Goal: Use online tool/utility: Utilize a website feature to perform a specific function

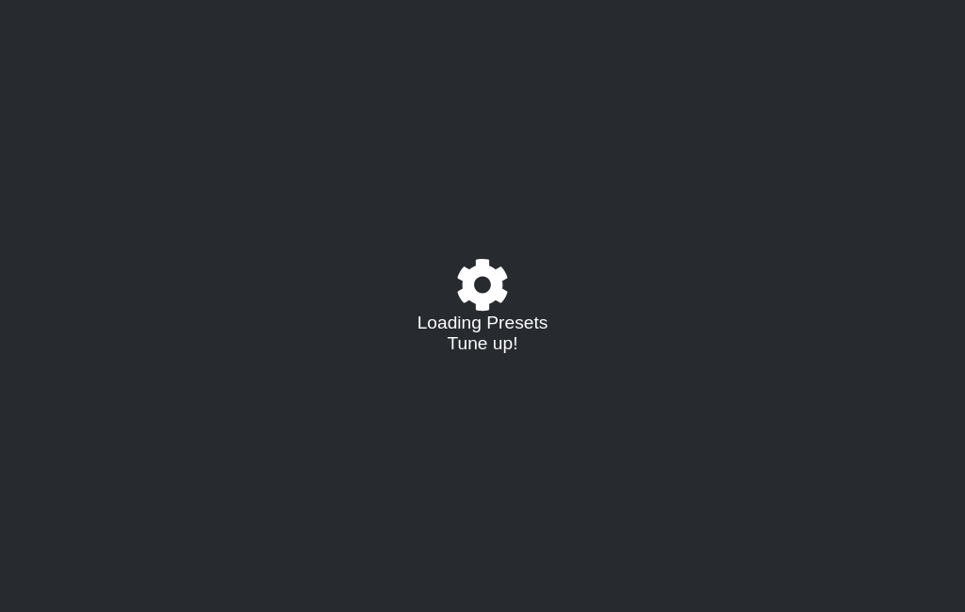
select select "/023177548424"
select select "A"
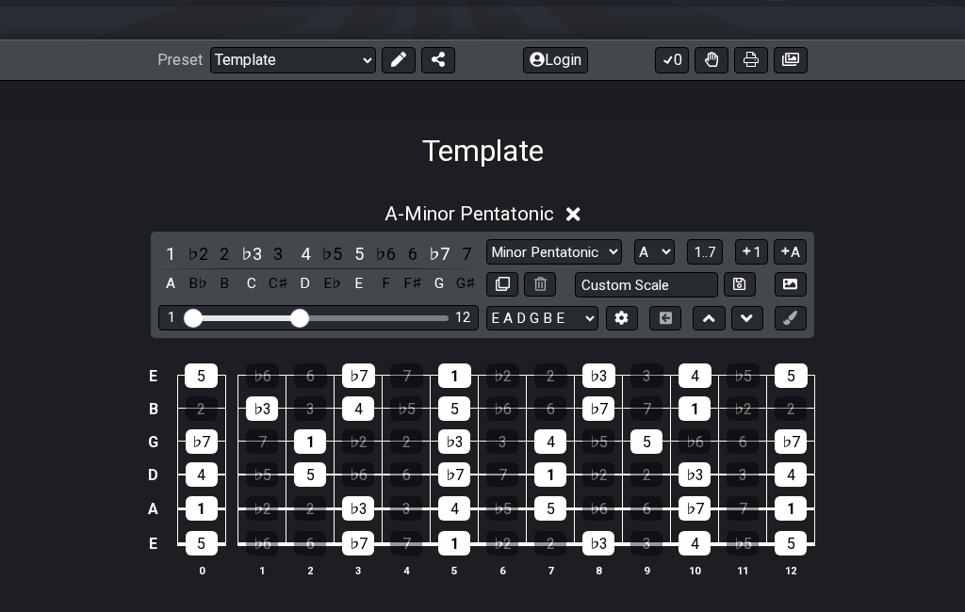
scroll to position [227, 0]
drag, startPoint x: 201, startPoint y: 318, endPoint x: 235, endPoint y: 330, distance: 35.8
click at [235, 330] on div "5 12" at bounding box center [318, 317] width 320 height 25
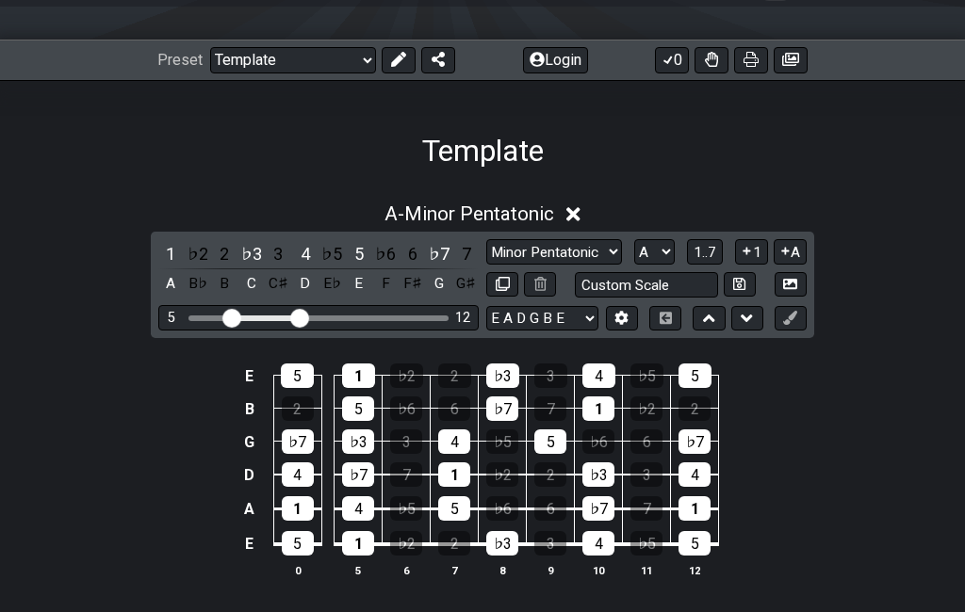
drag, startPoint x: 235, startPoint y: 330, endPoint x: 195, endPoint y: 324, distance: 40.0
click at [195, 324] on div "5 12" at bounding box center [318, 317] width 320 height 25
drag, startPoint x: 234, startPoint y: 319, endPoint x: 170, endPoint y: 317, distance: 64.1
click at [170, 317] on div "1 12" at bounding box center [318, 317] width 320 height 25
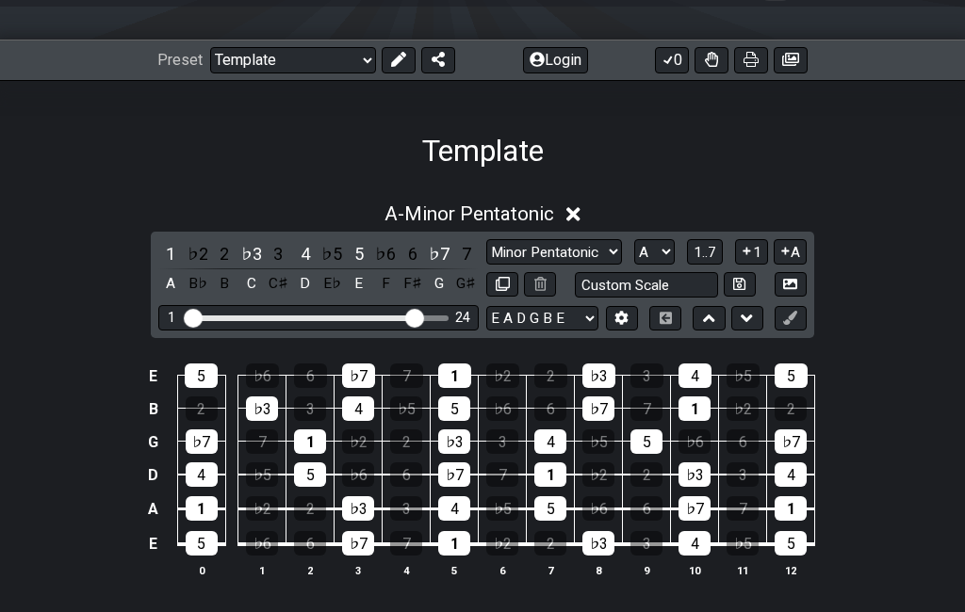
drag, startPoint x: 302, startPoint y: 322, endPoint x: 416, endPoint y: 319, distance: 114.0
click at [416, 317] on input "Visible fret range" at bounding box center [319, 317] width 268 height 0
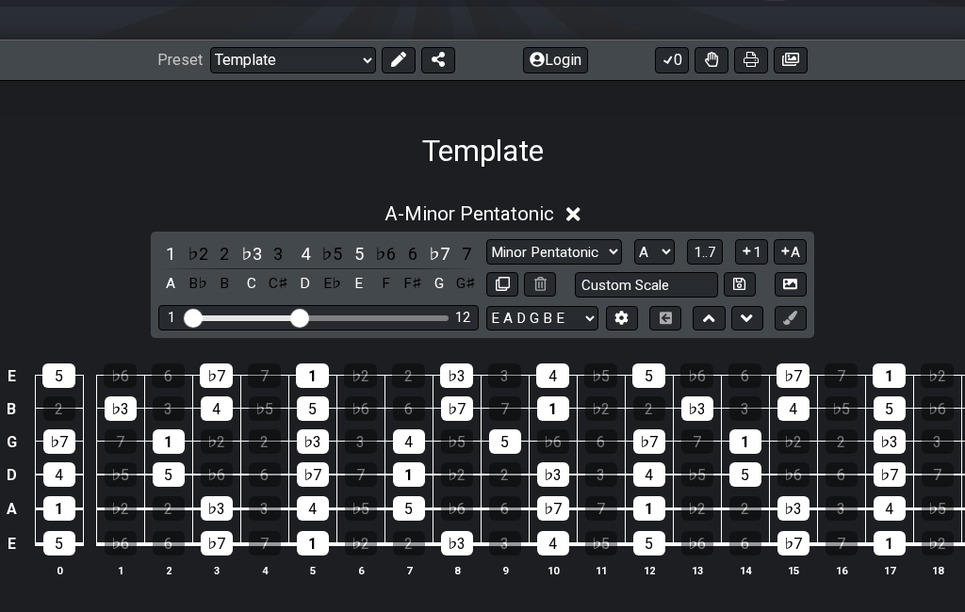
drag, startPoint x: 416, startPoint y: 319, endPoint x: 297, endPoint y: 329, distance: 120.0
click at [297, 329] on div "1 12" at bounding box center [318, 317] width 320 height 25
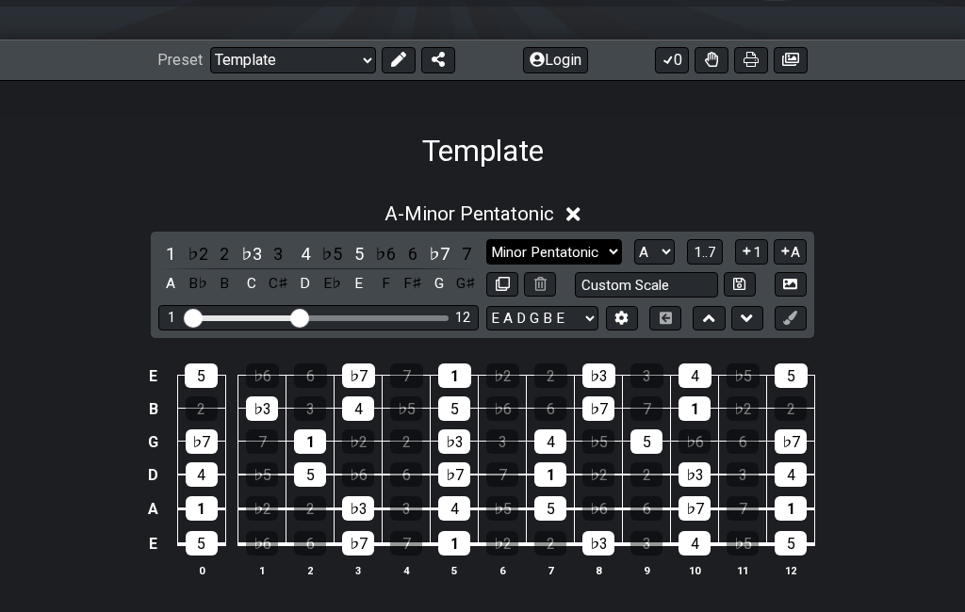
select select "Minor Pentatonic"
click at [866, 280] on div "A - Minor Pentatonic 1 ♭2 2 ♭3 3 4 ♭5 5 ♭6 6 ♭7 7 A B♭ B C C♯ D E♭ E F F♯ G G♯ …" at bounding box center [482, 398] width 965 height 414
select select "E A D G B E"
click at [249, 284] on div "C" at bounding box center [251, 283] width 24 height 25
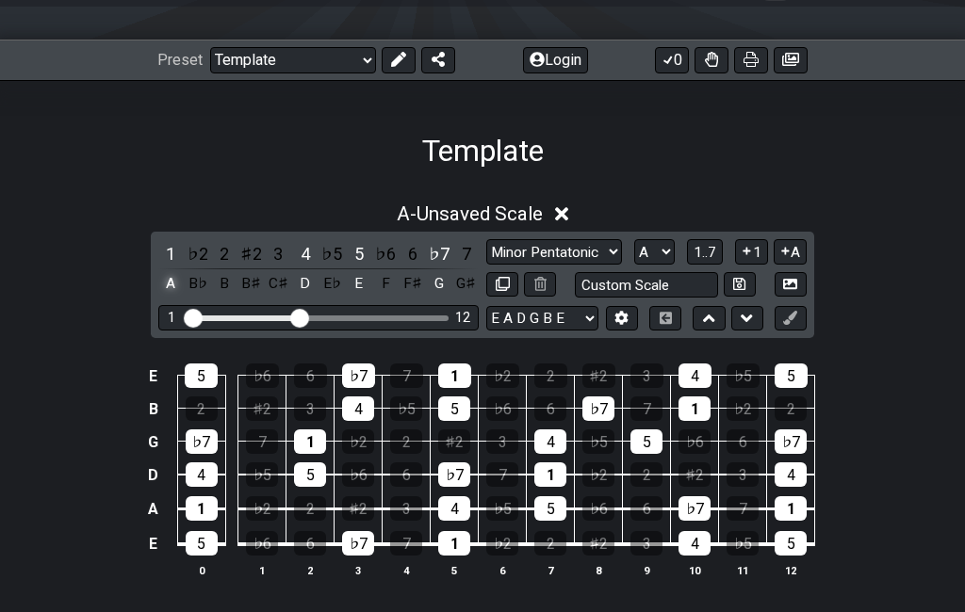
click at [174, 286] on div "A" at bounding box center [170, 283] width 24 height 25
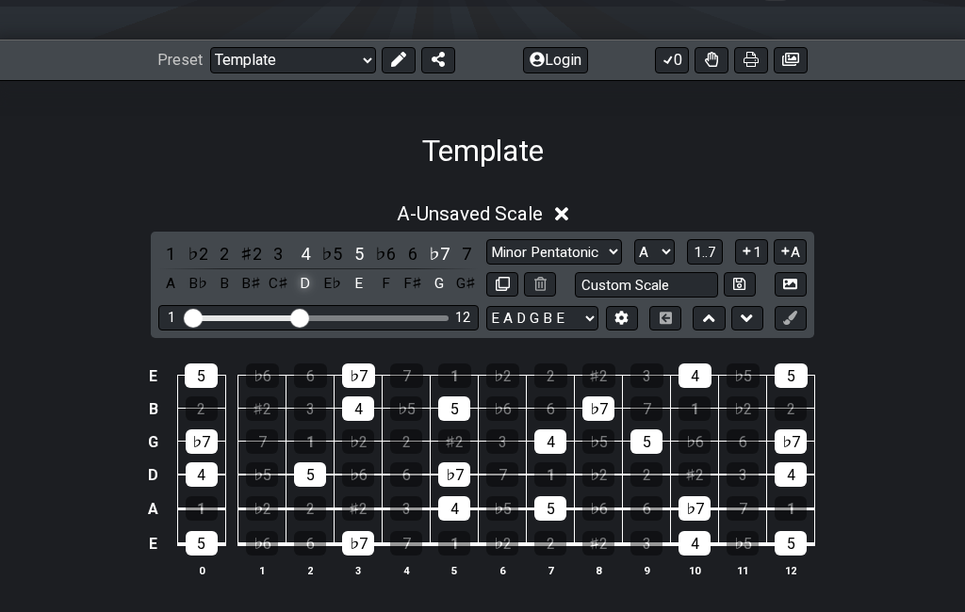
click at [309, 285] on div "D" at bounding box center [305, 283] width 24 height 25
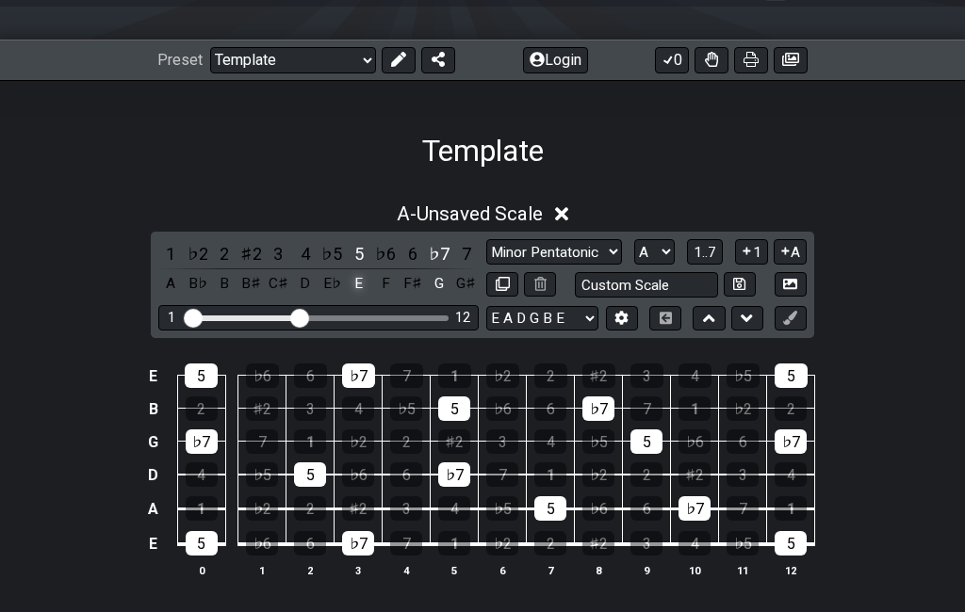
click at [357, 280] on div "E" at bounding box center [359, 283] width 24 height 25
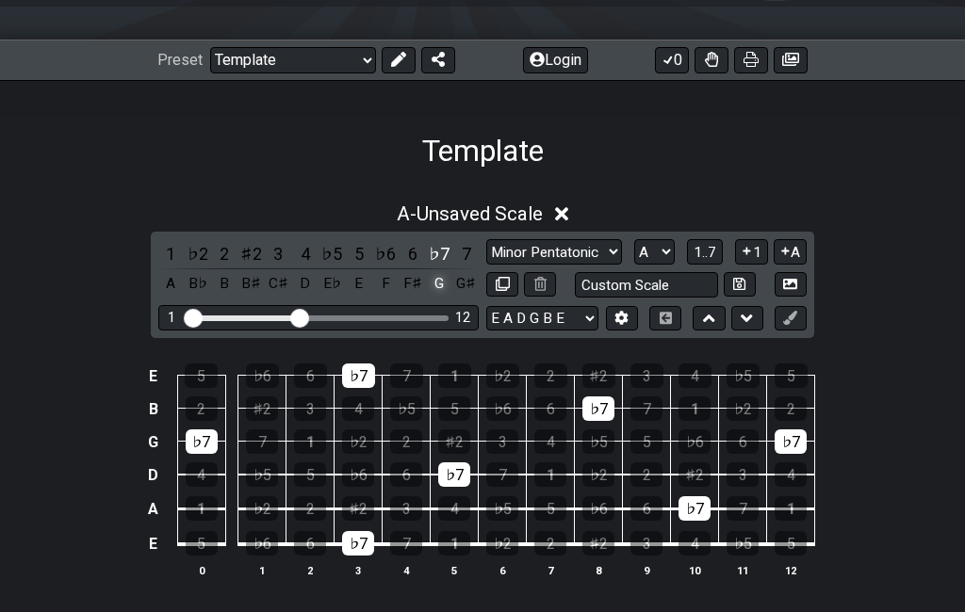
click at [441, 283] on div "G" at bounding box center [439, 283] width 24 height 25
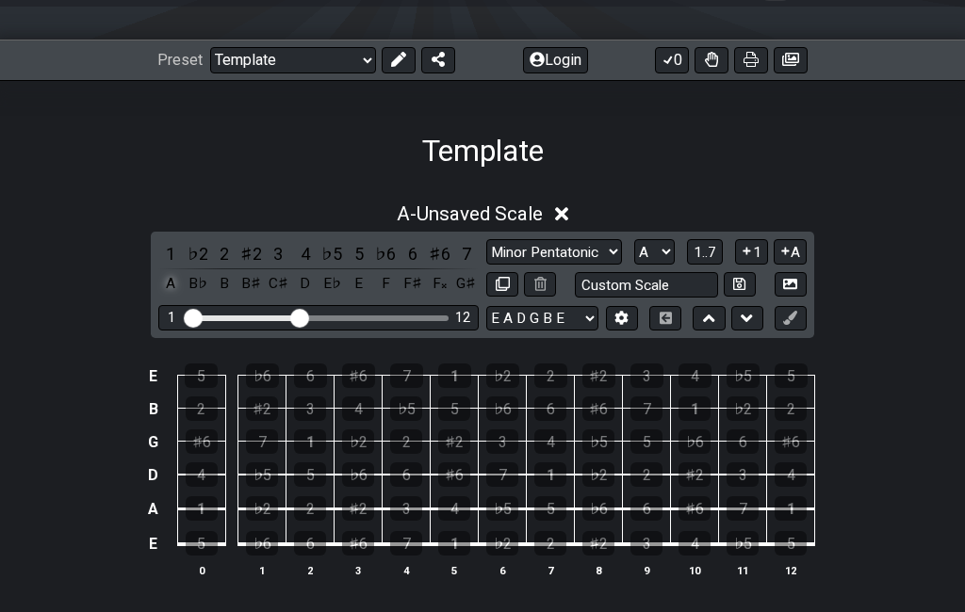
click at [171, 278] on div "A" at bounding box center [170, 283] width 24 height 25
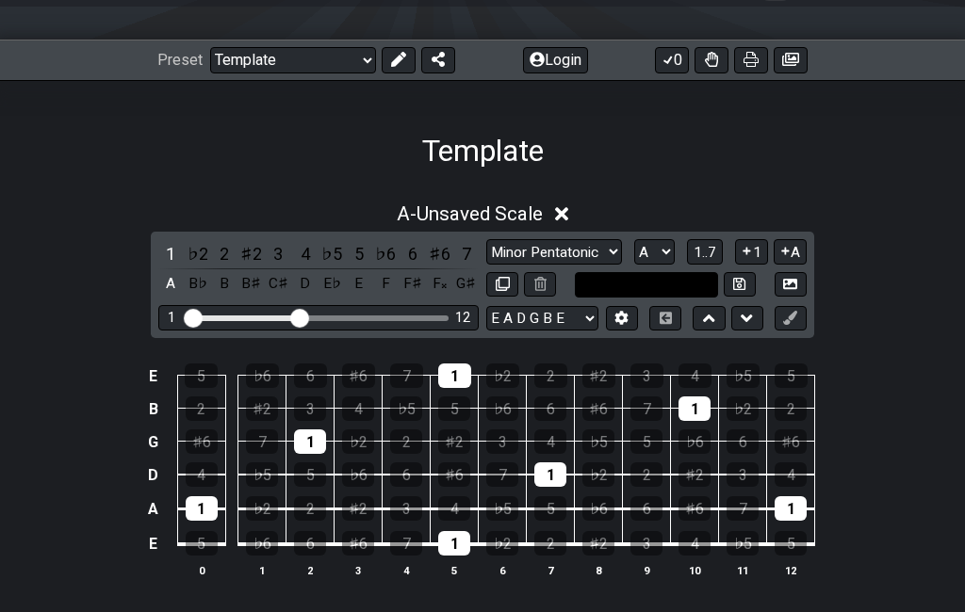
click at [675, 285] on input "text" at bounding box center [646, 284] width 143 height 25
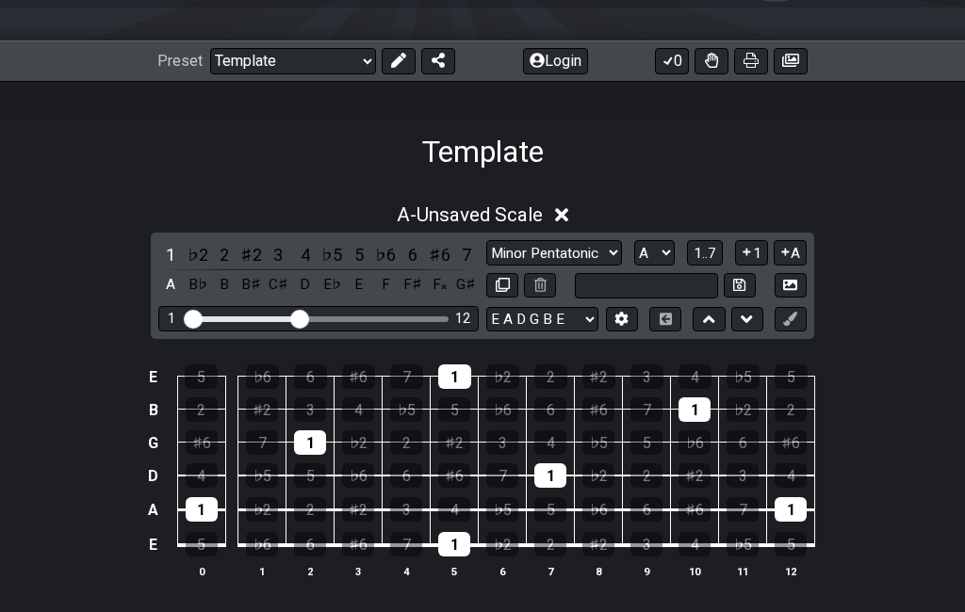
type input "Custom Scale"
click at [669, 193] on div "A - Unsaved Scale" at bounding box center [482, 209] width 965 height 35
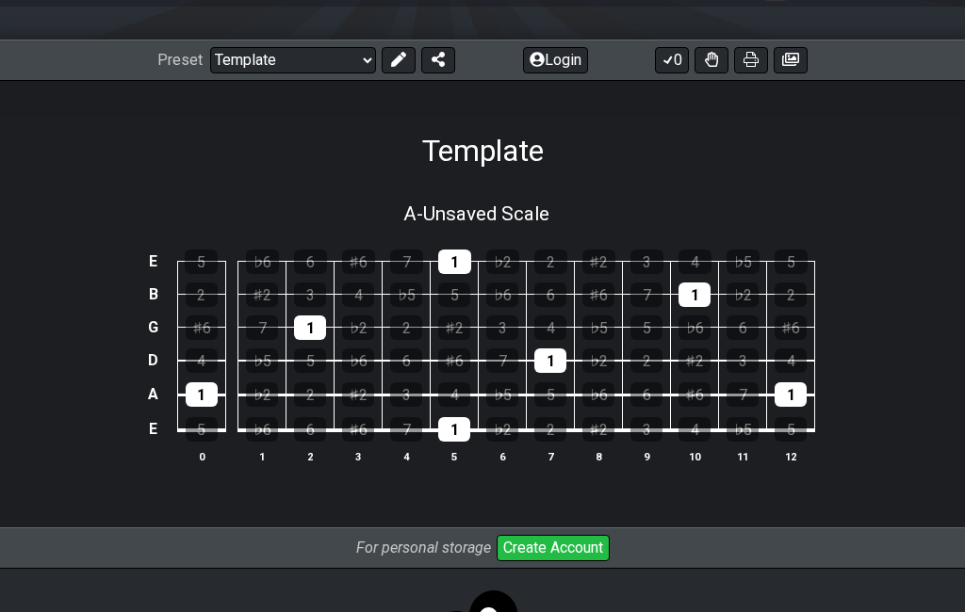
scroll to position [292, 0]
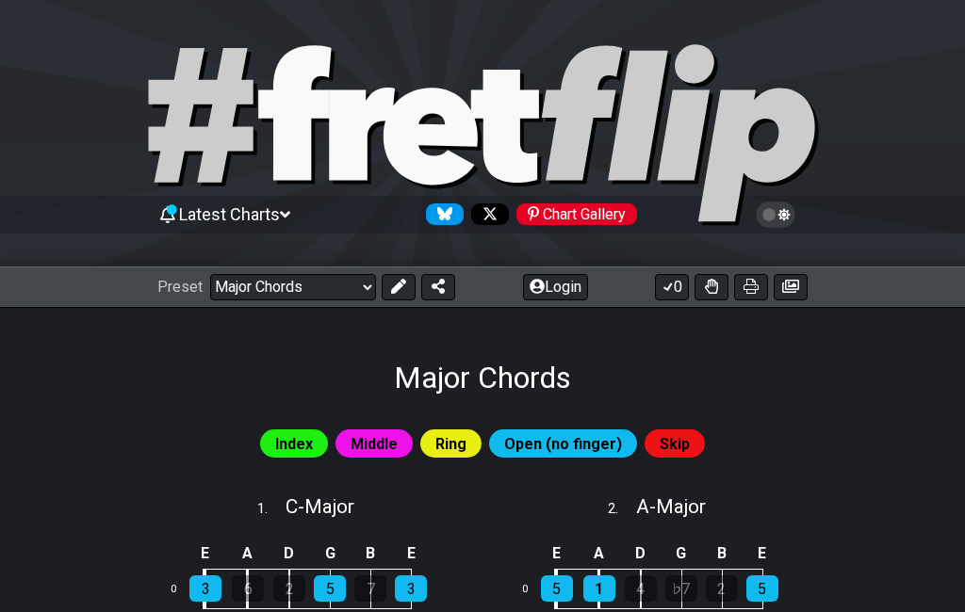
select select "/major-chords"
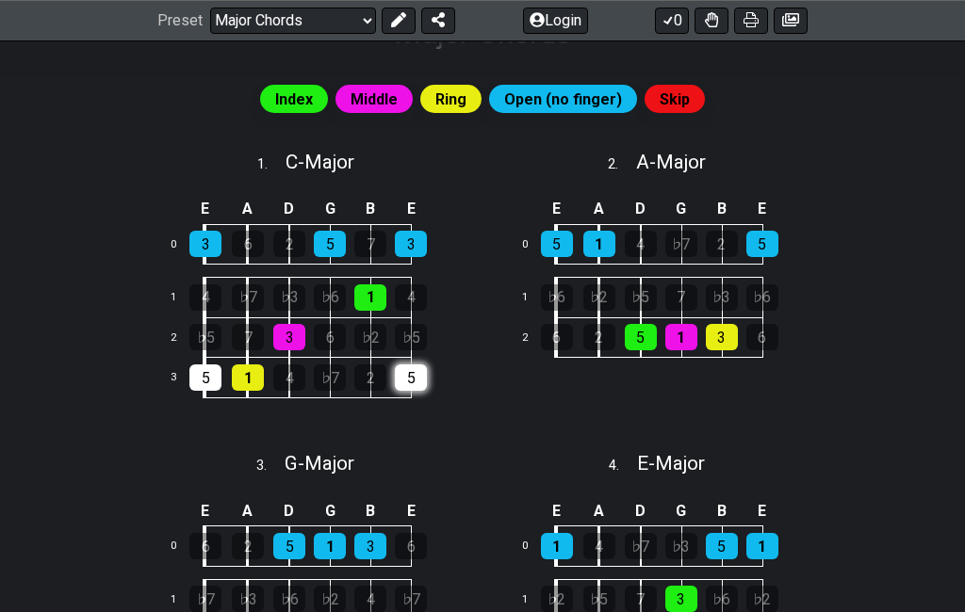
scroll to position [345, 0]
click at [416, 377] on div "5" at bounding box center [411, 378] width 32 height 26
click at [473, 366] on div "E A D G B E 0 3 6 2 5 7 3 1 4 ♭7 ♭3 ♭6 1 4 2 ♭5 7 3 6 ♭2 ♭5 3 5 1 4 ♭7 2 5" at bounding box center [307, 308] width 339 height 265
click at [416, 377] on div "5" at bounding box center [411, 378] width 32 height 26
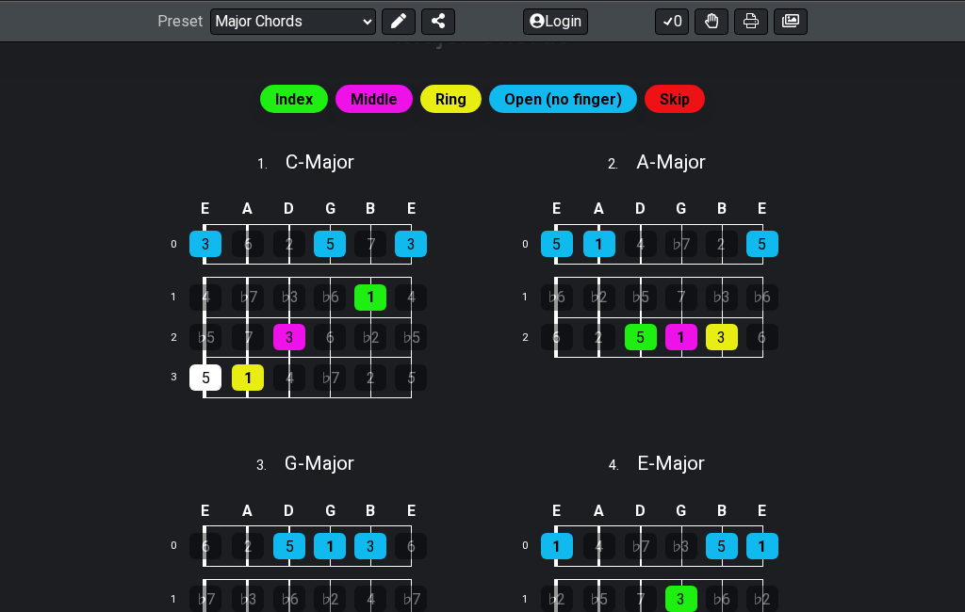
click at [393, 376] on td "2" at bounding box center [391, 378] width 41 height 41
click at [412, 378] on div "5" at bounding box center [411, 378] width 32 height 26
